Goal: Task Accomplishment & Management: Complete application form

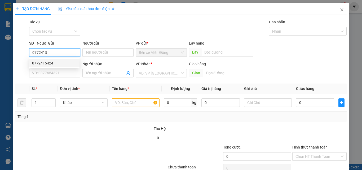
click at [64, 65] on div "0772415424" at bounding box center [54, 63] width 44 height 6
type input "0772415424"
type input "0909331572"
type input "KM15"
type input "0772415424"
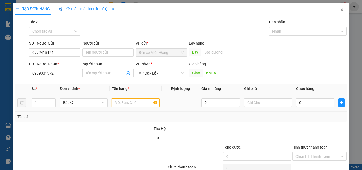
click at [131, 102] on input "text" at bounding box center [136, 102] width 48 height 8
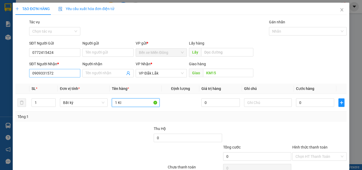
type input "1 KI"
drag, startPoint x: 53, startPoint y: 72, endPoint x: 17, endPoint y: 77, distance: 36.3
click at [22, 73] on div "SĐT Người Nhận * 0909331572 Người nhận Tên người nhận VP Nhận * VP [GEOGRAPHIC_…" at bounding box center [181, 70] width 332 height 19
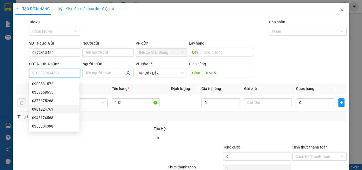
click at [38, 109] on div "0981224761" at bounding box center [54, 109] width 44 height 6
type input "0981224761"
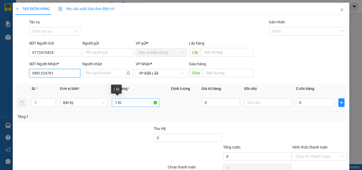
type input "0981224761"
click at [141, 104] on input "1 KI" at bounding box center [136, 102] width 48 height 8
type input "1 KIỆN"
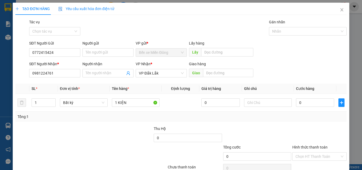
click at [221, 79] on div "Giao hàng Giao" at bounding box center [221, 70] width 64 height 19
click at [221, 74] on input "text" at bounding box center [228, 73] width 50 height 8
click at [132, 106] on input "1 KIỆN" at bounding box center [136, 102] width 48 height 8
drag, startPoint x: 304, startPoint y: 102, endPoint x: 297, endPoint y: 100, distance: 7.8
click at [304, 102] on input "0" at bounding box center [315, 102] width 38 height 8
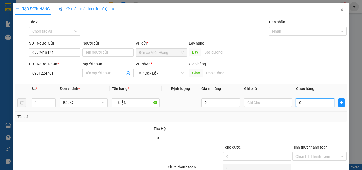
type input "05"
type input "5"
type input "050"
type input "50"
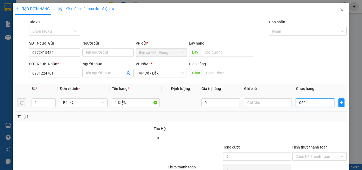
type input "50"
type input "50.000"
drag, startPoint x: 331, startPoint y: 123, endPoint x: 311, endPoint y: 143, distance: 28.3
click at [331, 124] on div "Transit Pickup Surcharge Ids Transit Deliver Surcharge Ids Transit Deliver Surc…" at bounding box center [180, 102] width 331 height 167
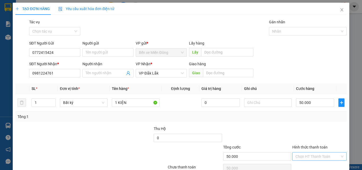
drag, startPoint x: 311, startPoint y: 149, endPoint x: 309, endPoint y: 155, distance: 5.8
click at [310, 151] on div "Hình thức thanh toán" at bounding box center [319, 148] width 54 height 8
click at [309, 155] on input "Hình thức thanh toán" at bounding box center [317, 156] width 44 height 8
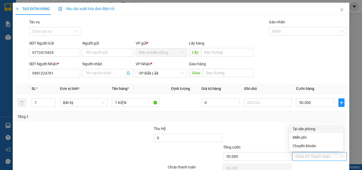
click at [307, 131] on div "Tại văn phòng" at bounding box center [315, 129] width 47 height 6
type input "0"
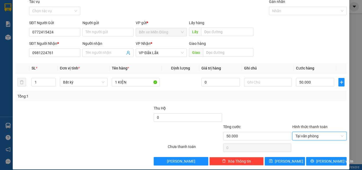
scroll to position [26, 0]
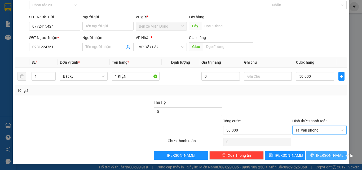
click at [327, 154] on span "[PERSON_NAME] và In" at bounding box center [334, 155] width 37 height 6
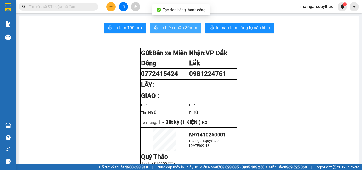
click at [181, 23] on button "In biên nhận 80mm" at bounding box center [175, 28] width 51 height 11
